Goal: Information Seeking & Learning: Learn about a topic

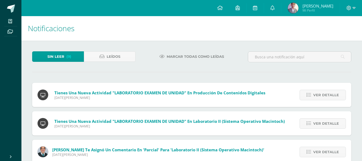
scroll to position [24, 0]
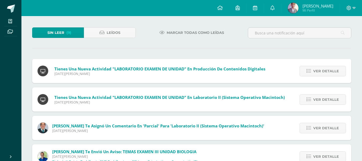
click at [328, 73] on span "Ver detalle" at bounding box center [326, 71] width 26 height 10
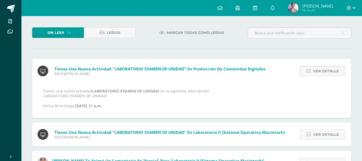
click at [328, 73] on span "Ver detalle" at bounding box center [326, 71] width 26 height 10
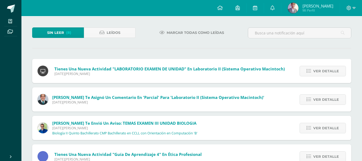
click at [328, 73] on span "Ver detalle" at bounding box center [326, 71] width 26 height 10
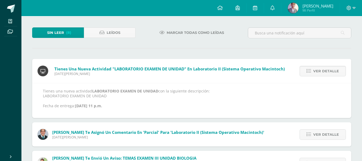
click at [328, 73] on span "Ver detalle" at bounding box center [326, 71] width 26 height 10
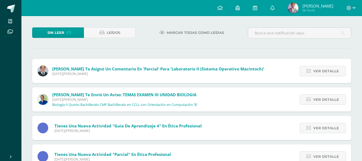
click at [328, 73] on span "Ver detalle" at bounding box center [326, 71] width 26 height 10
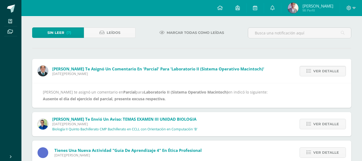
click at [328, 73] on span "Ver detalle" at bounding box center [326, 71] width 26 height 10
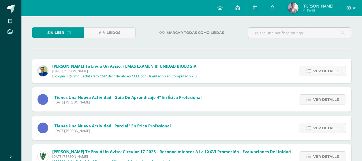
click at [328, 73] on span "Ver detalle" at bounding box center [326, 71] width 26 height 10
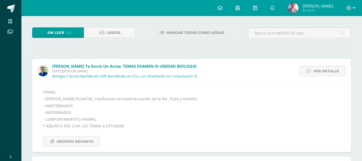
click at [328, 73] on span "Ver detalle" at bounding box center [326, 71] width 26 height 10
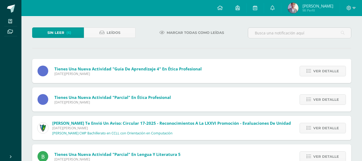
click at [328, 73] on span "Ver detalle" at bounding box center [326, 71] width 26 height 10
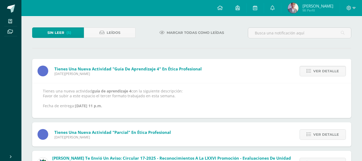
click at [328, 73] on span "Ver detalle" at bounding box center [326, 71] width 26 height 10
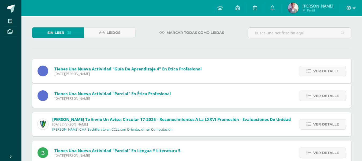
click at [328, 91] on span "Ver detalle" at bounding box center [326, 96] width 26 height 10
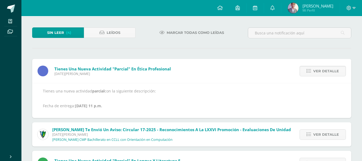
click at [328, 73] on span "Ver detalle" at bounding box center [326, 71] width 26 height 10
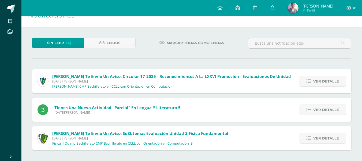
scroll to position [14, 0]
click at [323, 80] on span "Ver detalle" at bounding box center [326, 81] width 26 height 10
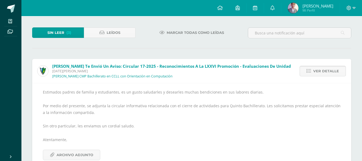
click at [320, 74] on span "Ver detalle" at bounding box center [326, 71] width 26 height 10
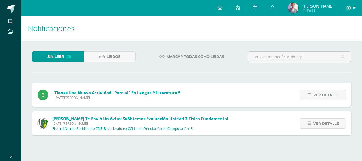
scroll to position [0, 0]
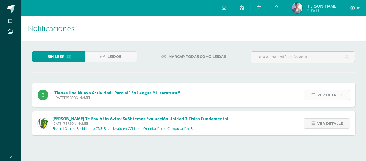
click at [317, 98] on link "Ver detalle" at bounding box center [327, 95] width 46 height 10
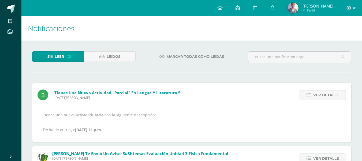
click at [320, 96] on span "Ver detalle" at bounding box center [326, 95] width 26 height 10
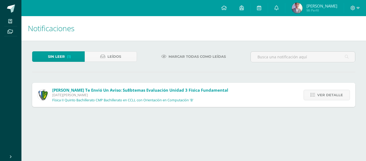
click at [320, 96] on span "Ver detalle" at bounding box center [330, 95] width 26 height 10
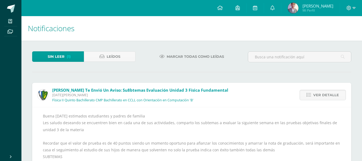
click at [320, 96] on span "Ver detalle" at bounding box center [326, 95] width 26 height 10
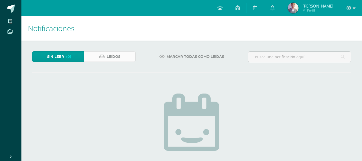
click at [114, 59] on span "Leídos" at bounding box center [114, 56] width 14 height 10
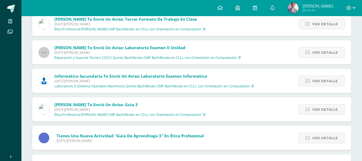
scroll to position [418, 0]
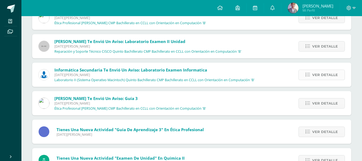
click at [318, 77] on span "Ver detalle" at bounding box center [325, 75] width 26 height 10
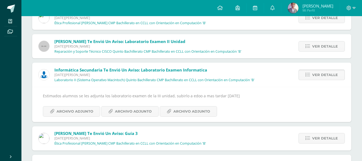
click at [310, 77] on link "Ver detalle" at bounding box center [322, 74] width 46 height 10
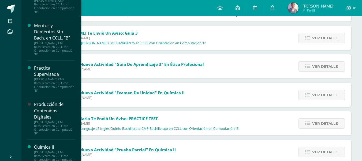
scroll to position [461, 0]
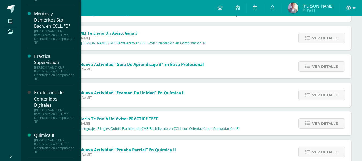
click at [45, 104] on div "Producción de Contenidos Digitales" at bounding box center [54, 98] width 41 height 19
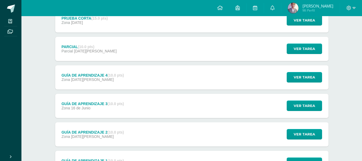
scroll to position [189, 0]
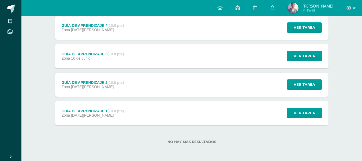
click at [119, 114] on div "Zona 02 de Junio" at bounding box center [92, 115] width 62 height 4
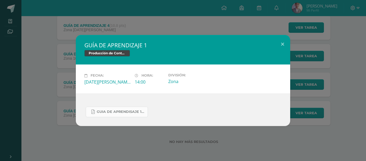
click at [114, 113] on span "Guia de aprendisaje 1 unidad 3.pdf" at bounding box center [121, 111] width 48 height 4
click at [36, 97] on div "GUÍA DE APRENDIZAJE 1 Producción de Contenidos Digitales Fecha: Lunes 02 de Jun…" at bounding box center [183, 80] width 362 height 91
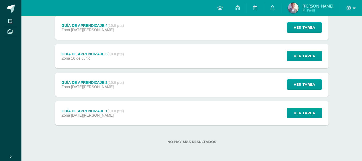
click at [104, 84] on div "GUÍA DE APRENDIZAJE 2 (10.0 pts)" at bounding box center [92, 82] width 62 height 4
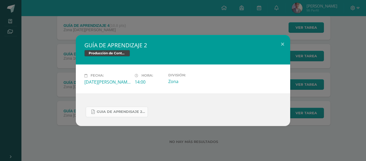
click at [136, 109] on link "Guia de aprendisaje 2 unidad 3.pdf" at bounding box center [117, 111] width 62 height 10
click at [40, 75] on div "GUÍA DE APRENDIZAJE 2 Producción de Contenidos Digitales Fecha: Lunes 09 de Jun…" at bounding box center [183, 80] width 362 height 91
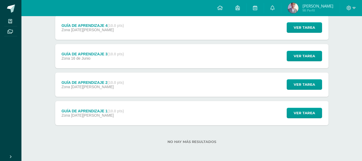
click at [88, 65] on div "GUÍA DE APRENDIZAJE 3 (10.0 pts) Zona 16 de Junio" at bounding box center [92, 56] width 75 height 24
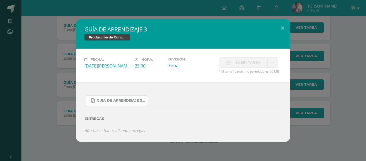
click at [109, 99] on span "Guia de aprendisaje 2 unidad 3.pdf" at bounding box center [121, 100] width 48 height 4
click at [40, 16] on div "GUÍA DE APRENDIZAJE 3 Producción de Contenidos Digitales Fecha: Lunes 16 de Jun…" at bounding box center [183, 80] width 366 height 161
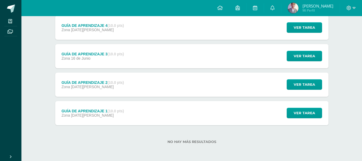
click at [105, 30] on div "Zona 14 de Julio" at bounding box center [92, 30] width 62 height 4
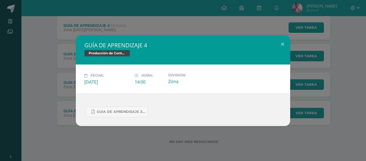
click at [33, 73] on div "GUÍA DE APRENDIZAJE 4 Producción de Contenidos Digitales Fecha: Lunes 14 de Jul…" at bounding box center [183, 80] width 362 height 91
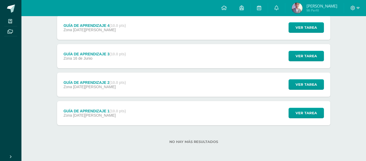
click at [97, 52] on div "GUÍA DE APRENDIZAJE 3 (10.0 pts)" at bounding box center [95, 54] width 62 height 4
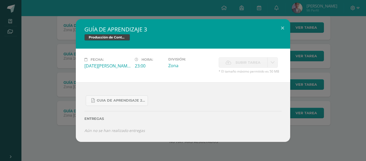
click at [42, 68] on div "GUÍA DE APRENDIZAJE 3 Producción de Contenidos Digitales Fecha: Lunes 16 de Jun…" at bounding box center [183, 80] width 362 height 123
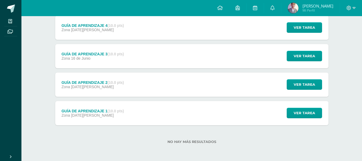
click at [99, 92] on div "GUÍA DE APRENDIZAJE 2 (10.0 pts) Zona 09 de Junio" at bounding box center [92, 84] width 75 height 24
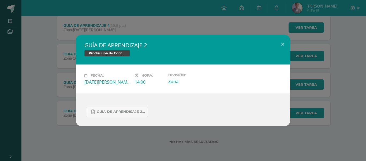
click at [40, 85] on div "GUÍA DE APRENDIZAJE 2 Producción de Contenidos Digitales Fecha: Lunes 09 de Jun…" at bounding box center [183, 80] width 362 height 91
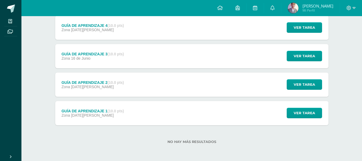
click at [92, 27] on div "GUÍA DE APRENDIZAJE 4 (10.0 pts)" at bounding box center [92, 25] width 62 height 4
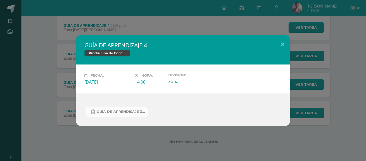
click at [124, 112] on span "Guia de aprendisaje 3 unidad 3.pdf" at bounding box center [121, 111] width 48 height 4
click at [284, 41] on button at bounding box center [282, 44] width 15 height 18
